Goal: Transaction & Acquisition: Purchase product/service

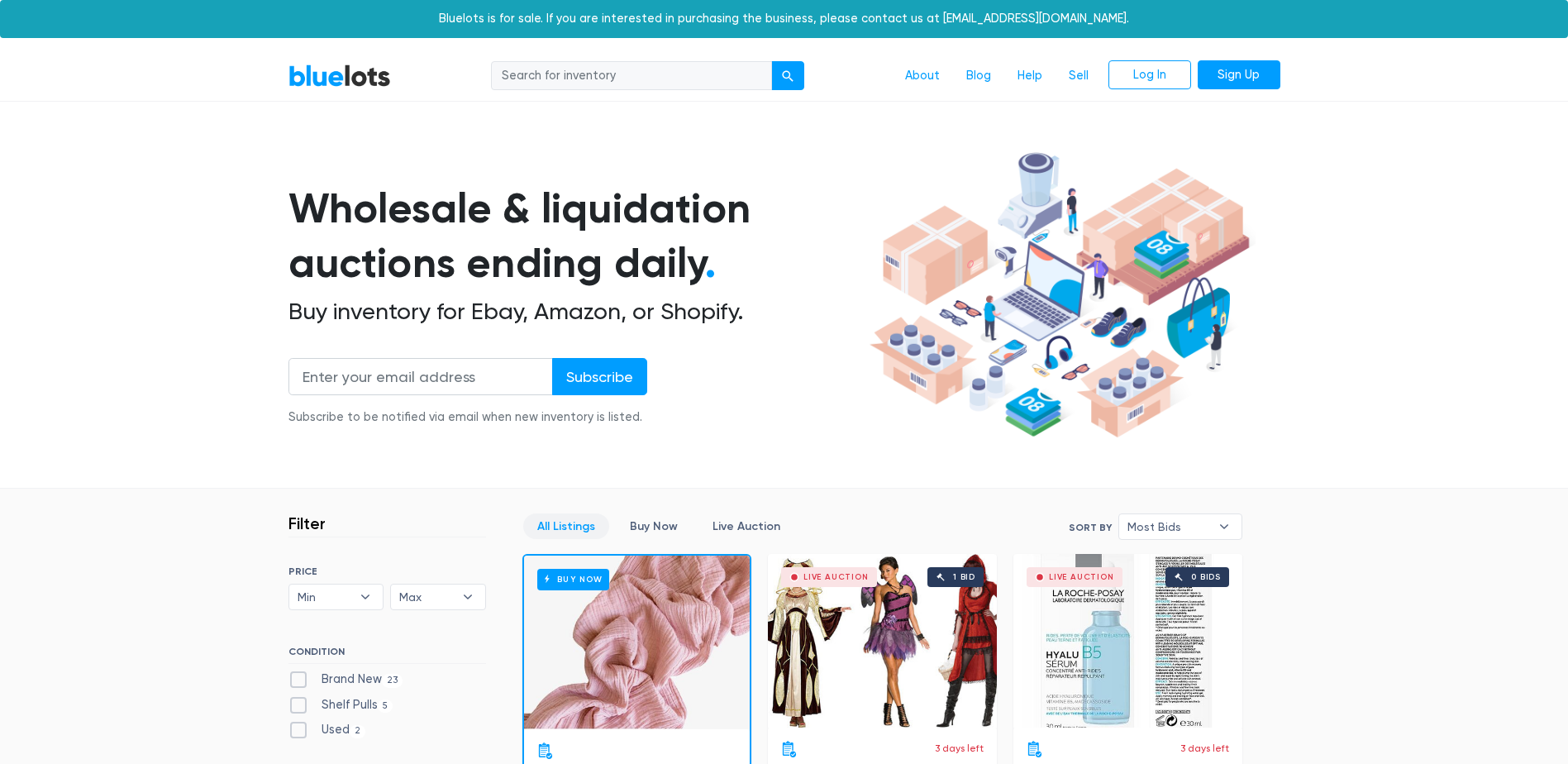
click at [554, 78] on input "search" at bounding box center [632, 76] width 281 height 30
type input "designer bags"
click at [772, 61] on button "submit" at bounding box center [788, 76] width 33 height 30
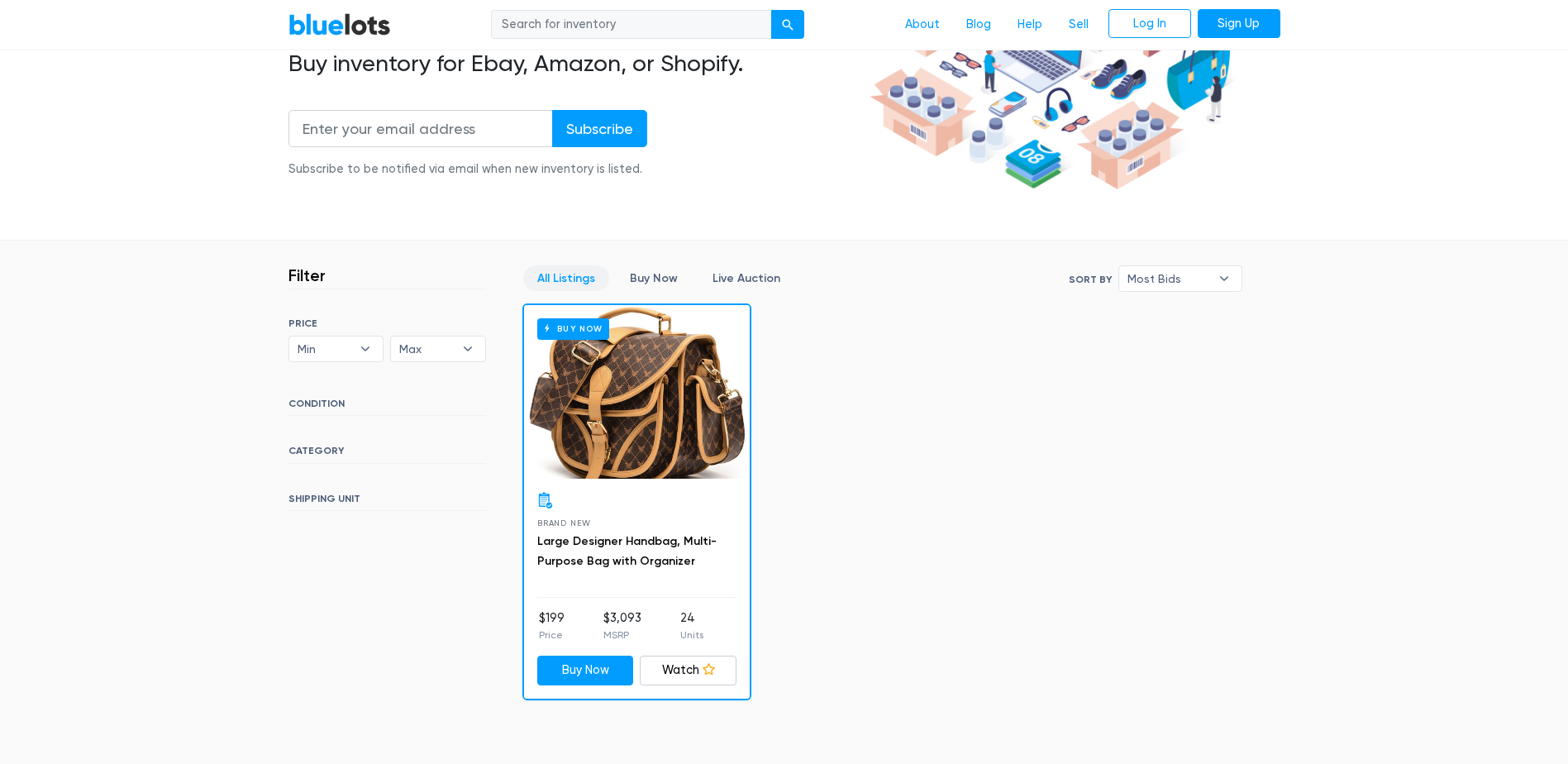
scroll to position [331, 0]
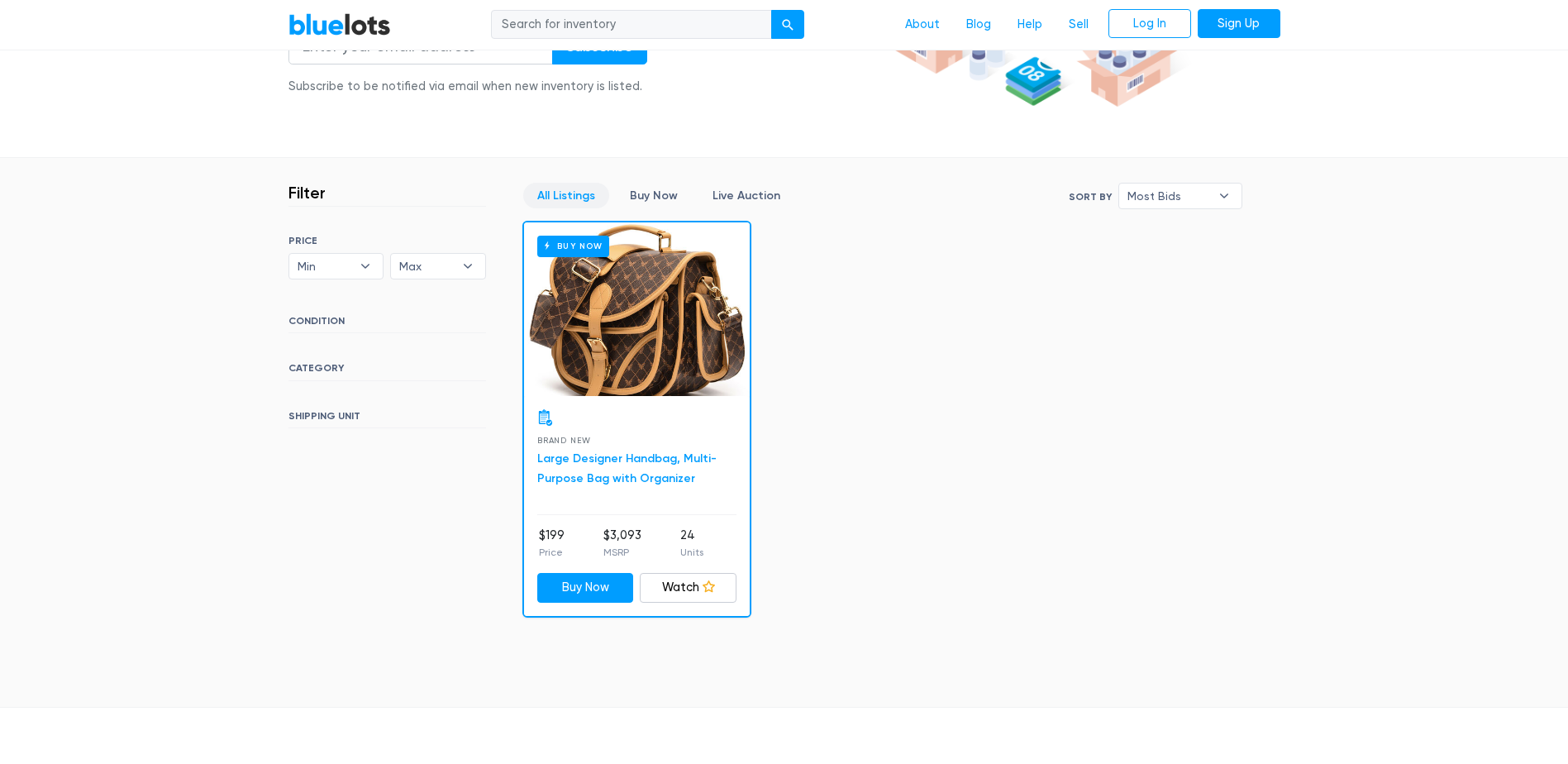
click at [604, 461] on link "Large Designer Handbag, Multi-Purpose Bag with Organizer" at bounding box center [627, 468] width 179 height 34
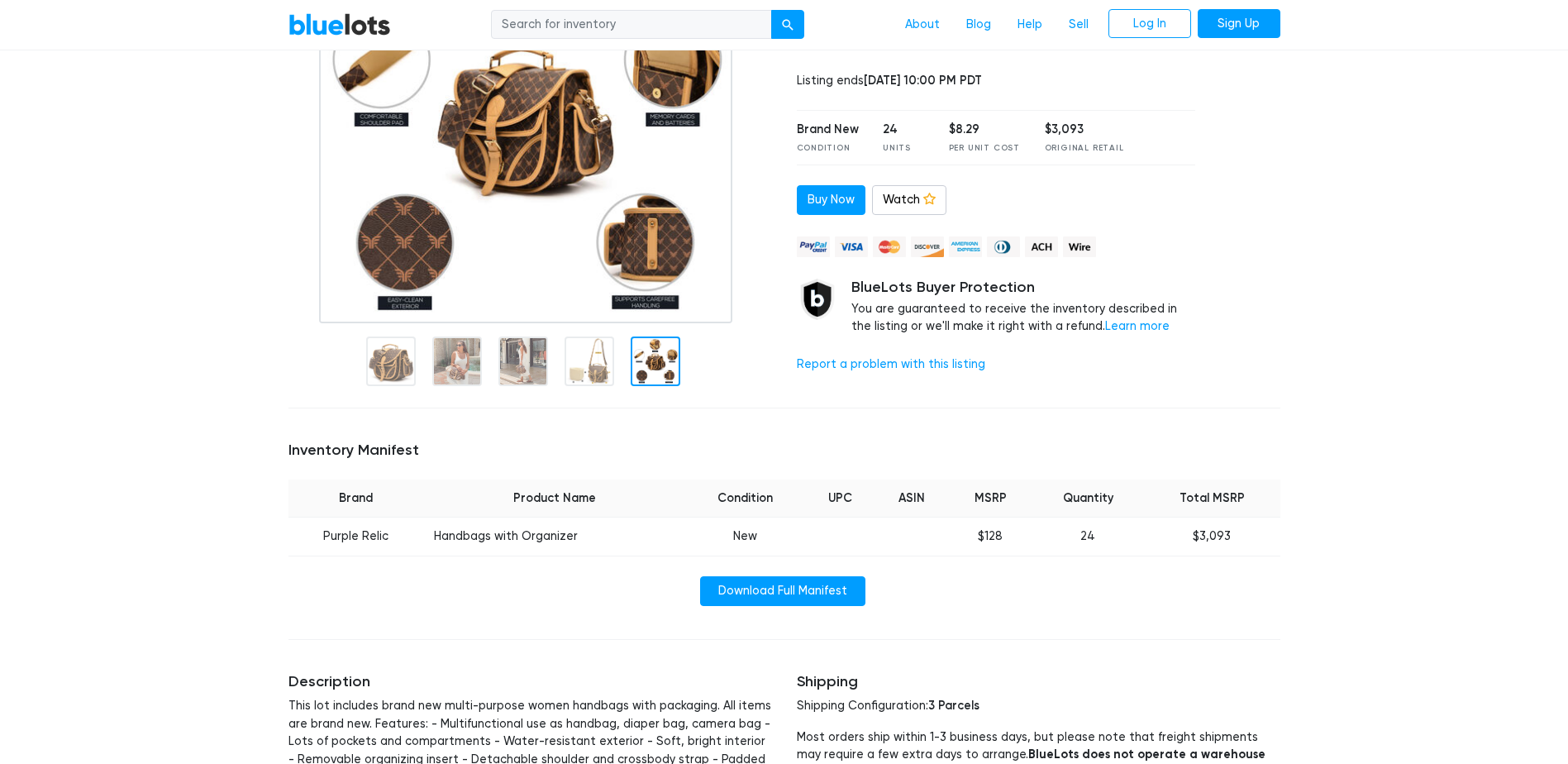
scroll to position [248, 0]
